Goal: Task Accomplishment & Management: Manage account settings

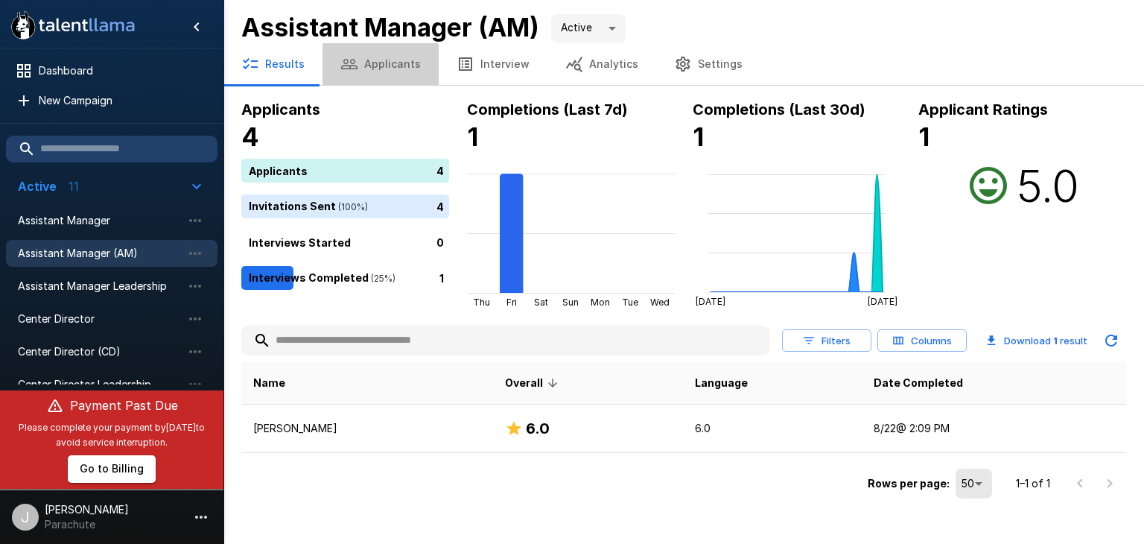
click at [377, 65] on button "Applicants" at bounding box center [381, 64] width 116 height 42
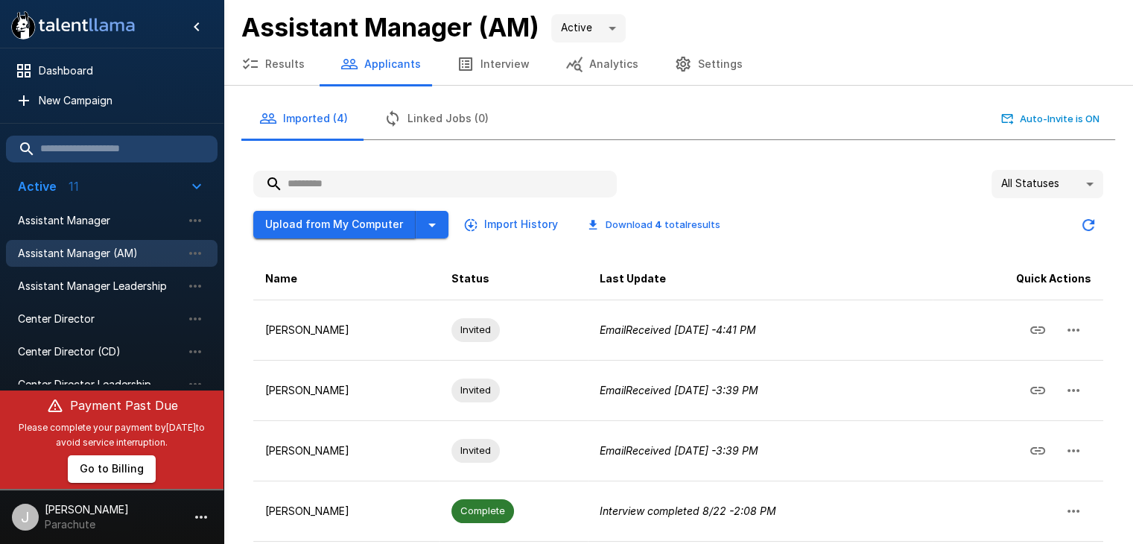
click at [334, 220] on button "Upload from My Computer" at bounding box center [334, 225] width 162 height 28
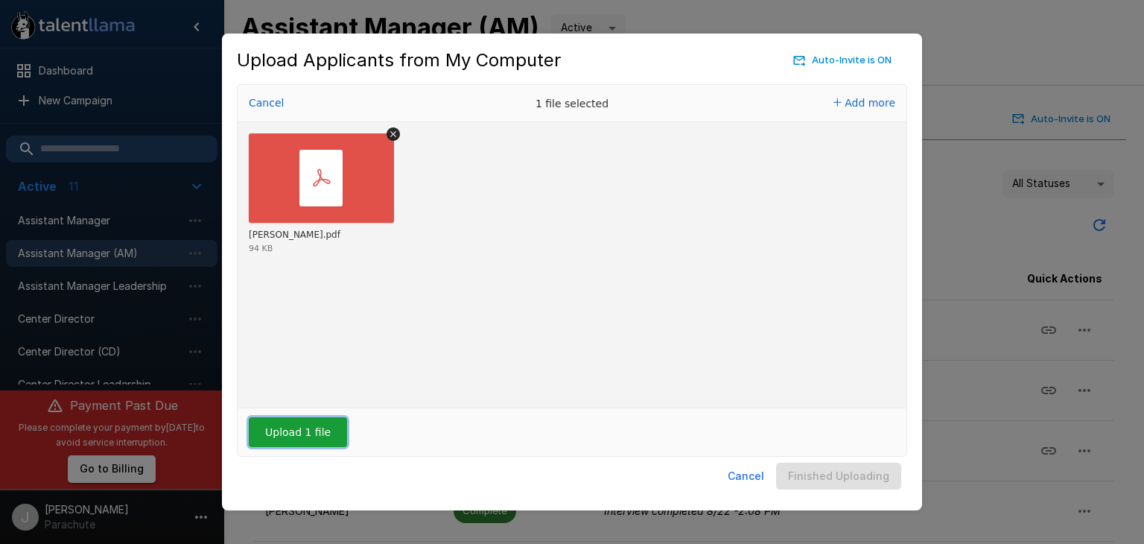
click at [284, 432] on button "Upload 1 file" at bounding box center [298, 432] width 98 height 30
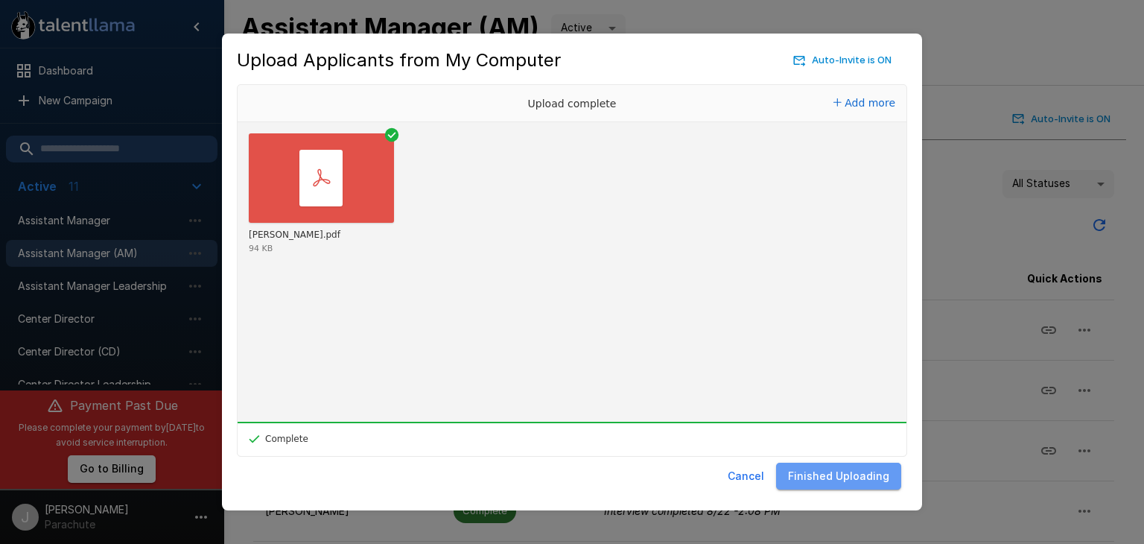
click at [852, 478] on button "Finished Uploading" at bounding box center [838, 477] width 125 height 28
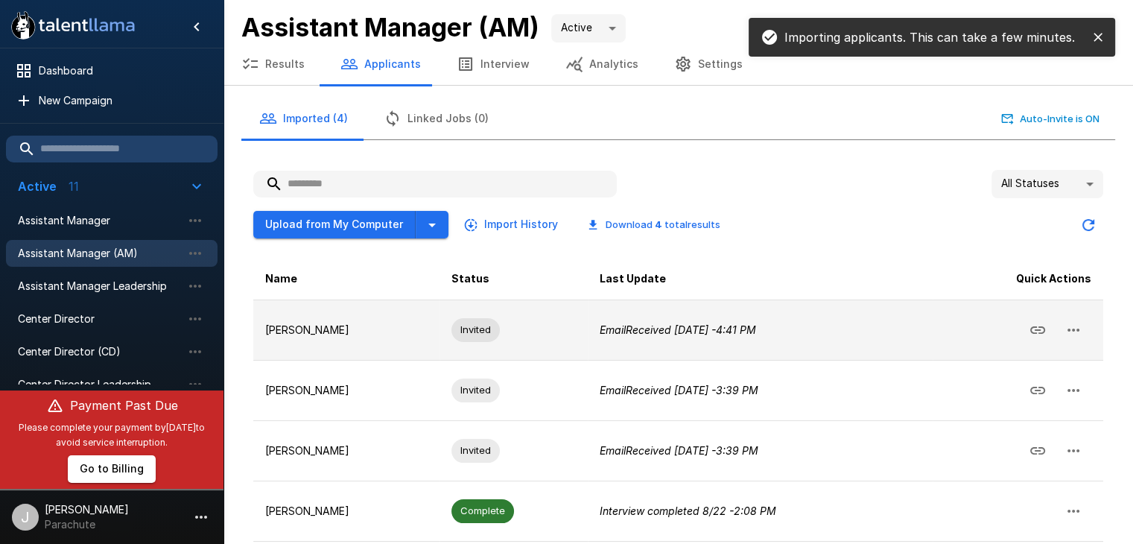
click at [682, 332] on icon "Email Received [DATE] - 4:41 PM" at bounding box center [678, 329] width 156 height 13
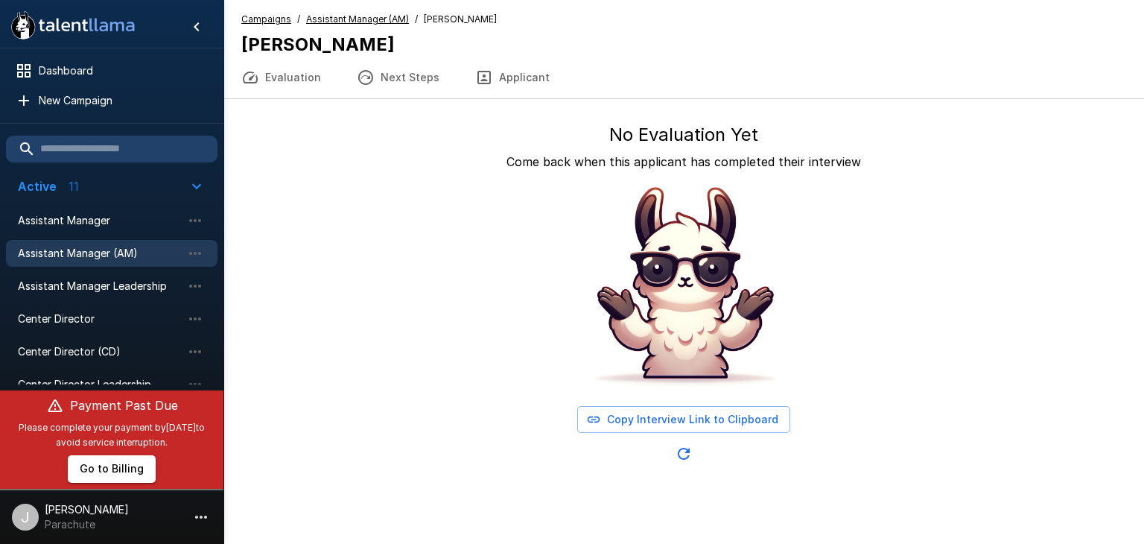
click at [343, 22] on u "Assistant Manager (AM)" at bounding box center [357, 18] width 103 height 11
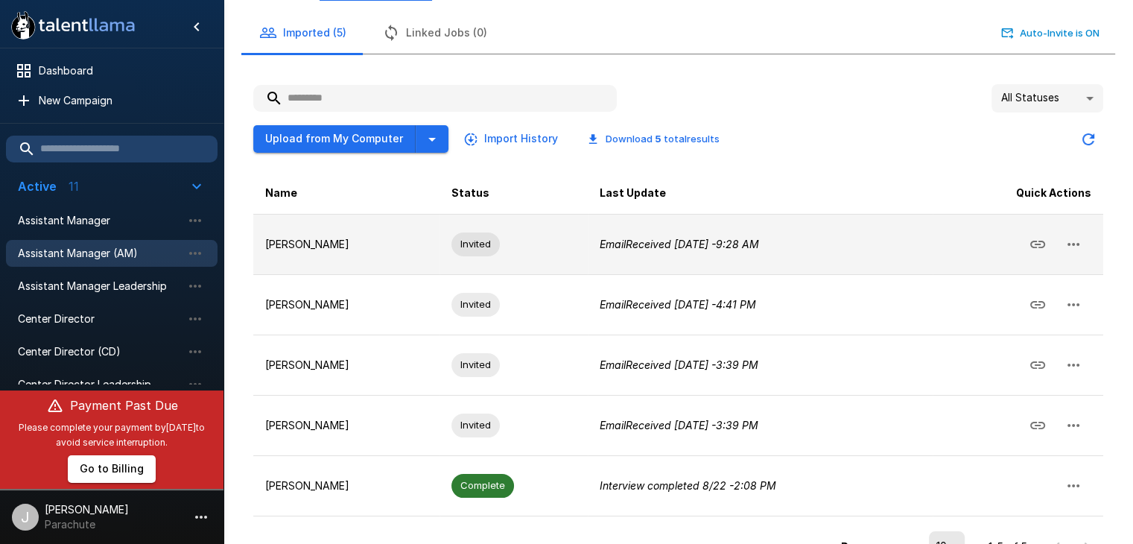
scroll to position [118, 0]
